Goal: Task Accomplishment & Management: Use online tool/utility

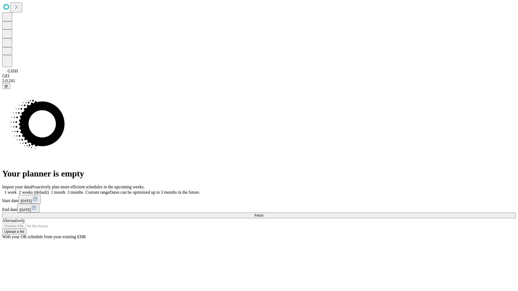
click at [263, 214] on span "Fetch" at bounding box center [258, 216] width 9 height 4
